Goal: Communication & Community: Answer question/provide support

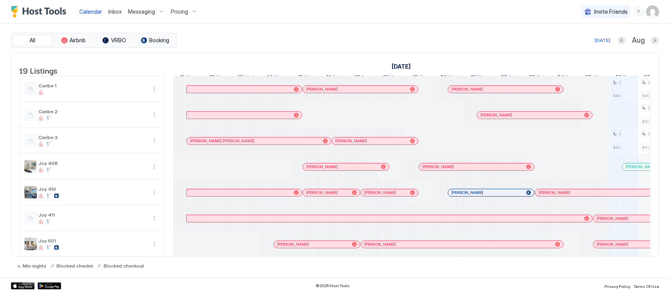
scroll to position [0, 436]
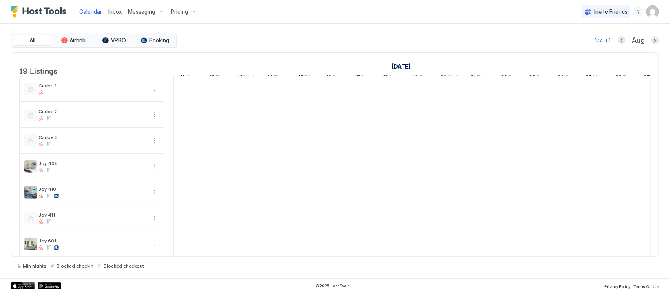
scroll to position [0, 436]
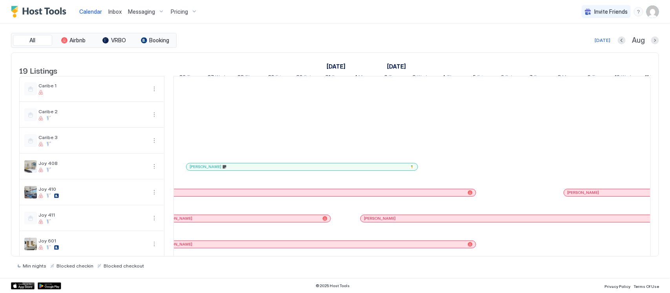
click at [146, 10] on span "Messaging" at bounding box center [141, 11] width 27 height 7
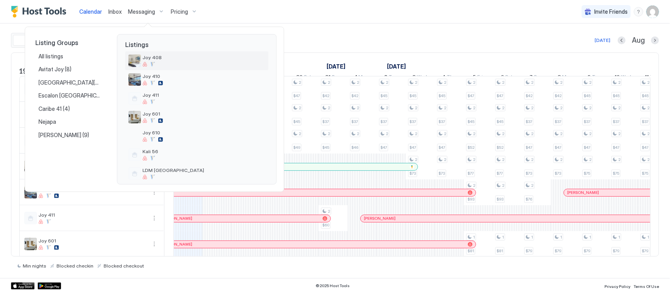
scroll to position [81, 0]
drag, startPoint x: 330, startPoint y: 36, endPoint x: 146, endPoint y: 15, distance: 185.6
click at [146, 15] on div at bounding box center [335, 146] width 670 height 293
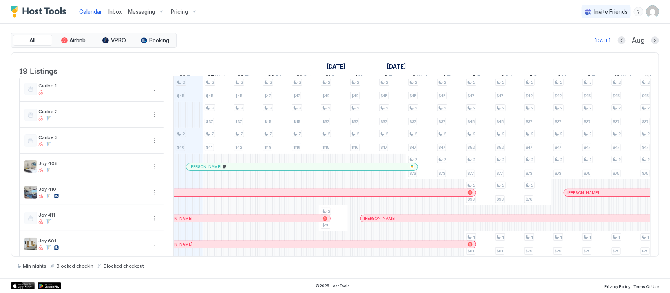
click at [144, 9] on span "Messaging" at bounding box center [141, 11] width 27 height 7
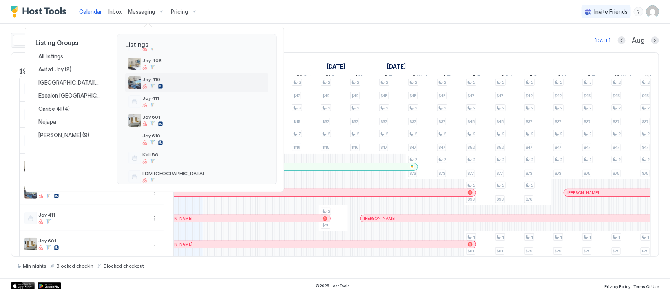
scroll to position [79, 0]
click at [169, 140] on div at bounding box center [203, 140] width 123 height 5
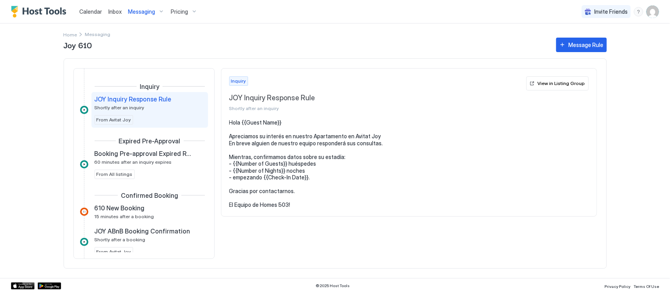
click at [95, 10] on span "Calendar" at bounding box center [90, 11] width 23 height 7
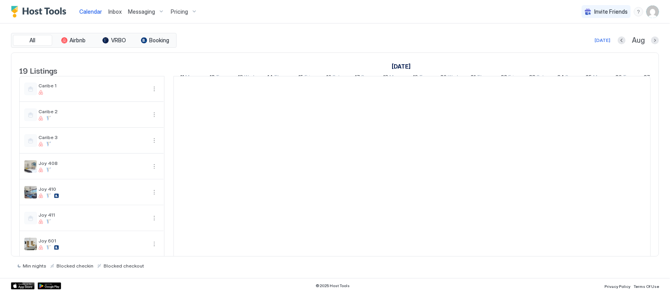
scroll to position [0, 436]
click at [112, 13] on span "Inbox" at bounding box center [114, 11] width 13 height 7
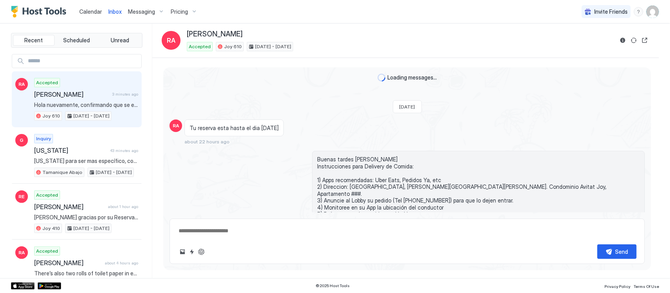
scroll to position [811, 0]
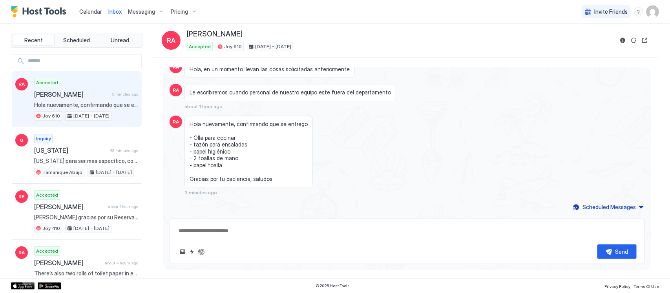
click at [84, 98] on span "[PERSON_NAME]" at bounding box center [71, 95] width 75 height 8
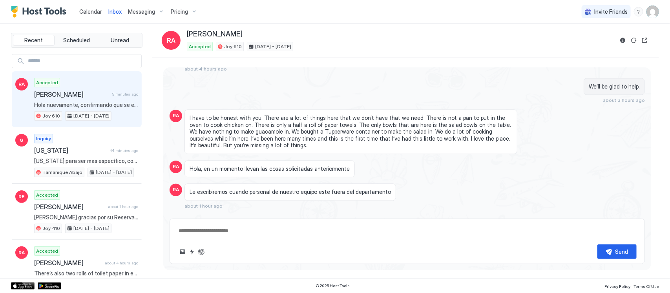
scroll to position [706, 0]
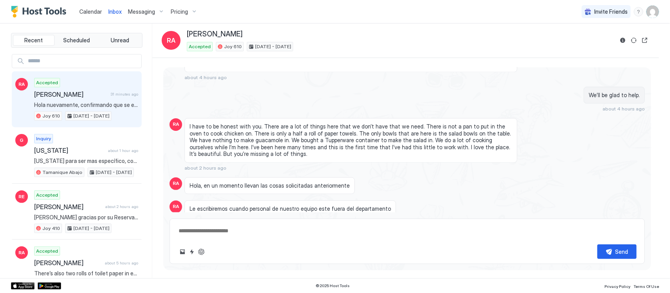
type textarea "*"
